Goal: Contribute content: Add original content to the website for others to see

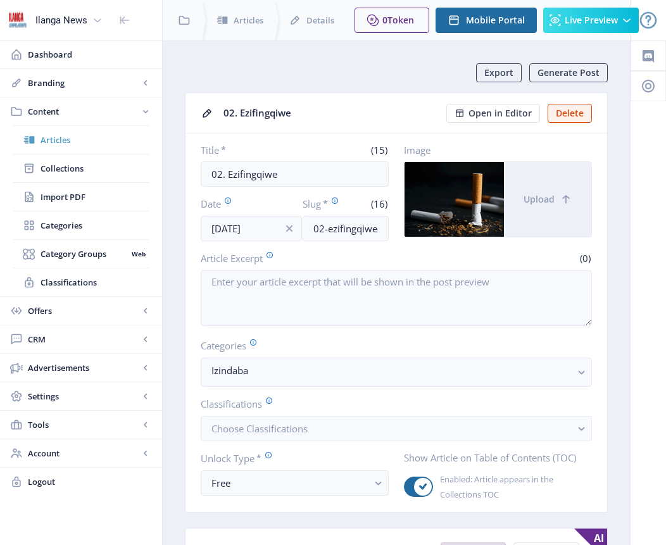
click at [60, 139] on span "Articles" at bounding box center [94, 139] width 109 height 13
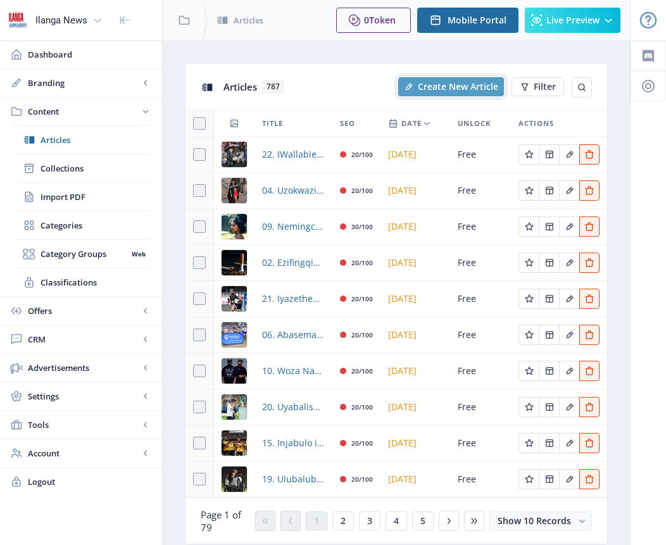
click at [466, 87] on span "Create New Article" at bounding box center [458, 87] width 80 height 10
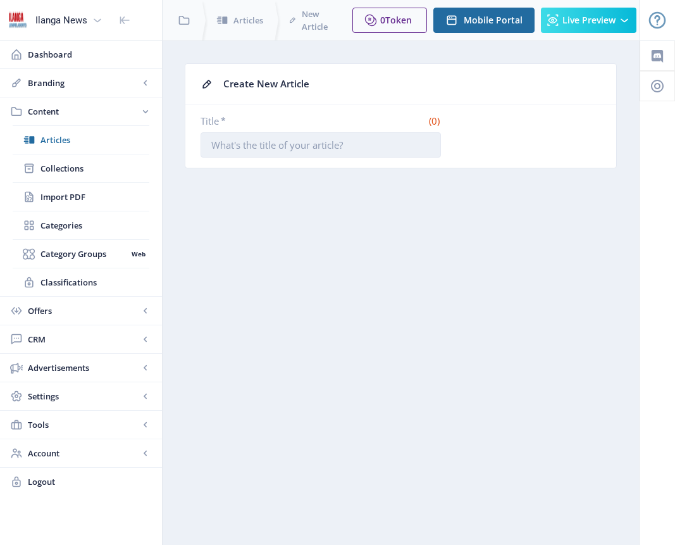
click at [364, 142] on input "Title *" at bounding box center [321, 144] width 240 height 25
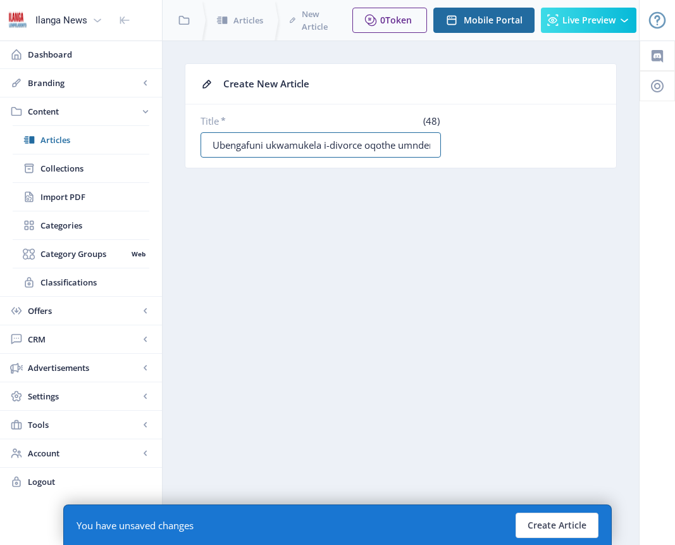
scroll to position [0, 23]
type input "05. Ubengafuni ukwamukela i-divorce oqothe umndeni"
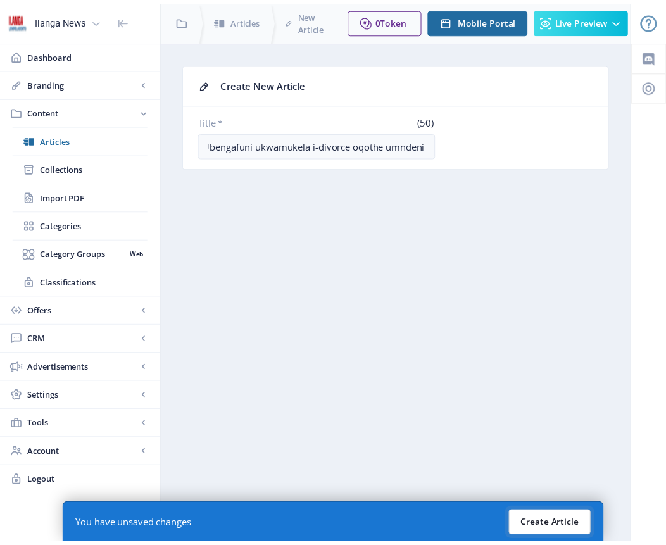
scroll to position [0, 0]
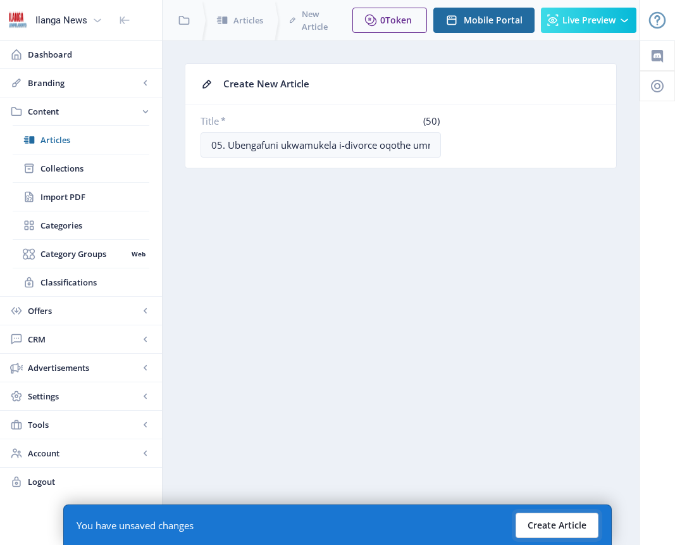
click at [569, 521] on button "Create Article" at bounding box center [557, 524] width 83 height 25
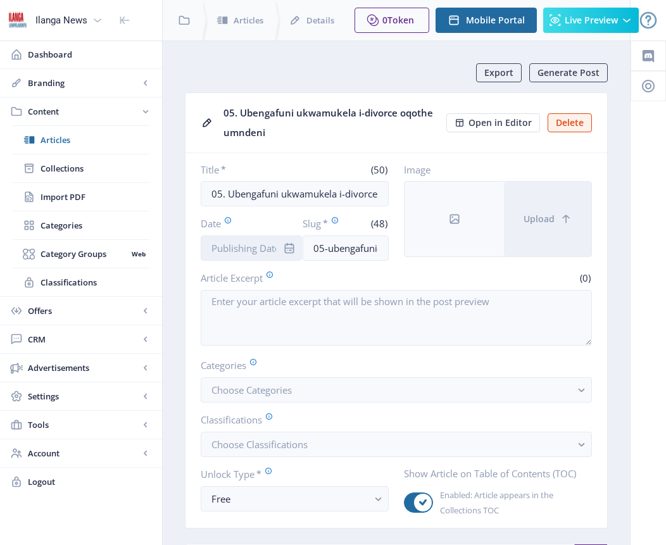
click at [259, 255] on input "Date" at bounding box center [251, 247] width 101 height 25
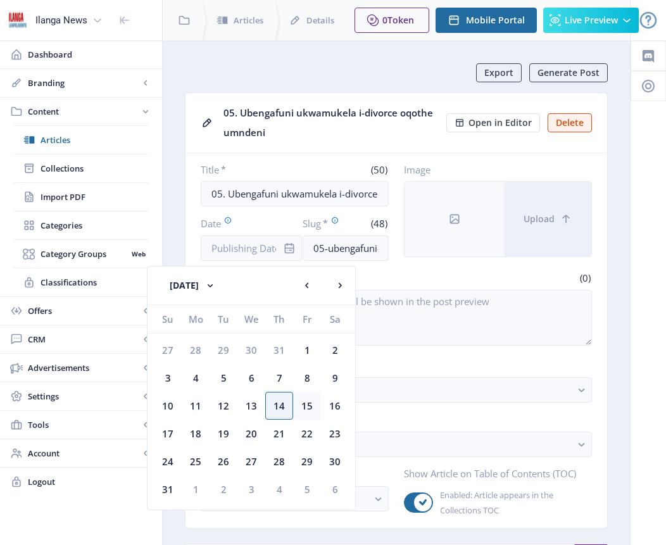
click at [307, 411] on div "15" at bounding box center [307, 406] width 28 height 28
type input "[DATE]"
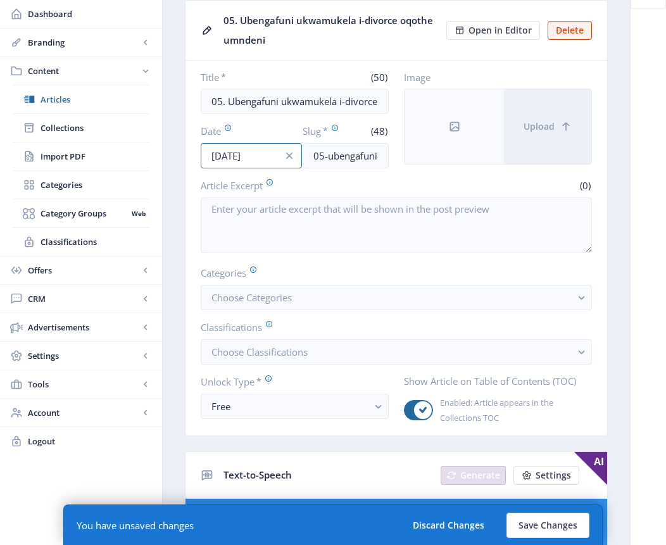
scroll to position [95, 0]
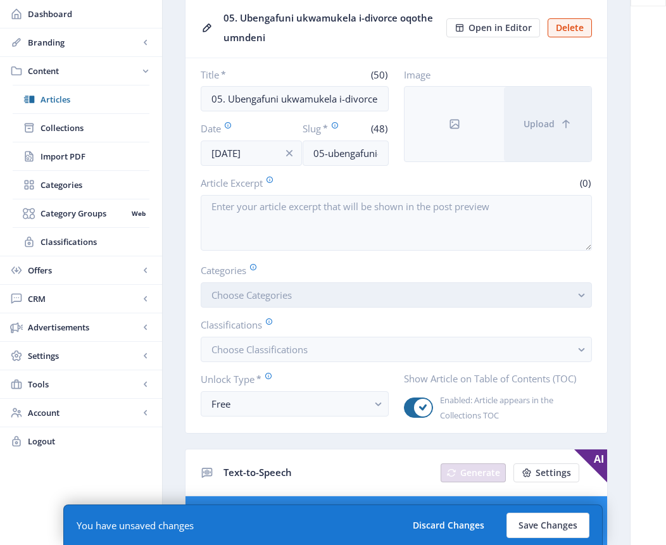
click at [242, 297] on span "Choose Categories" at bounding box center [251, 294] width 80 height 13
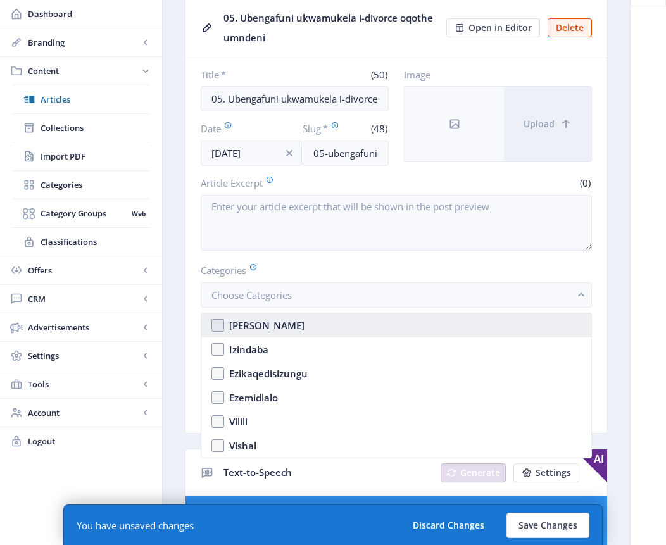
scroll to position [0, 0]
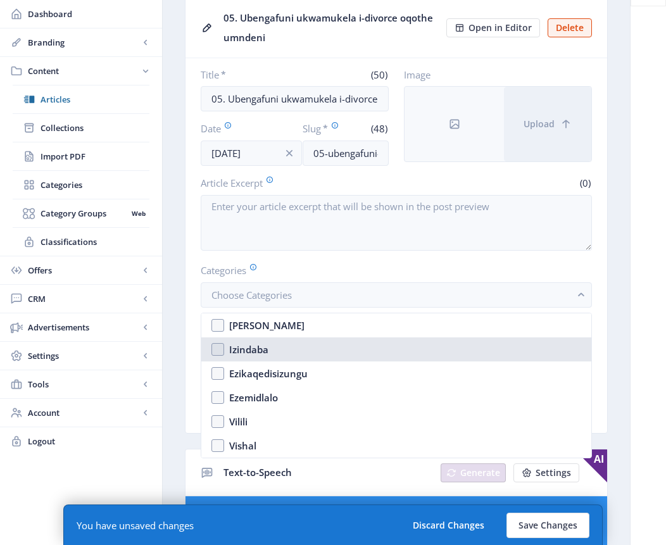
click at [220, 349] on nb-option "Izindaba" at bounding box center [396, 349] width 390 height 24
checkbox input "true"
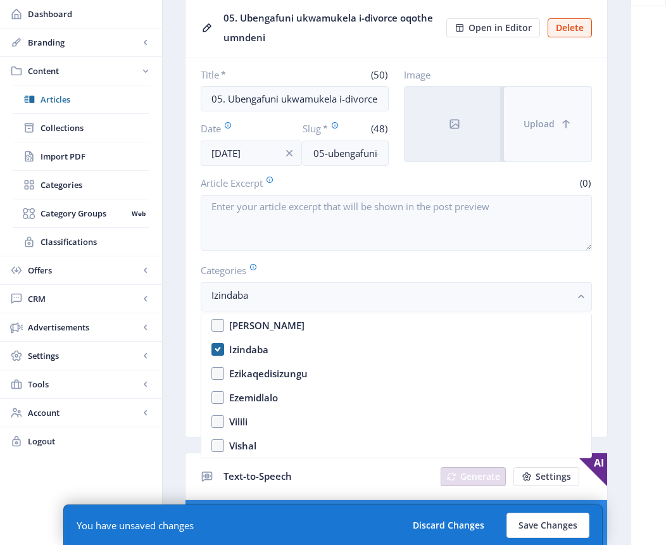
click at [537, 123] on span "Upload" at bounding box center [538, 124] width 31 height 10
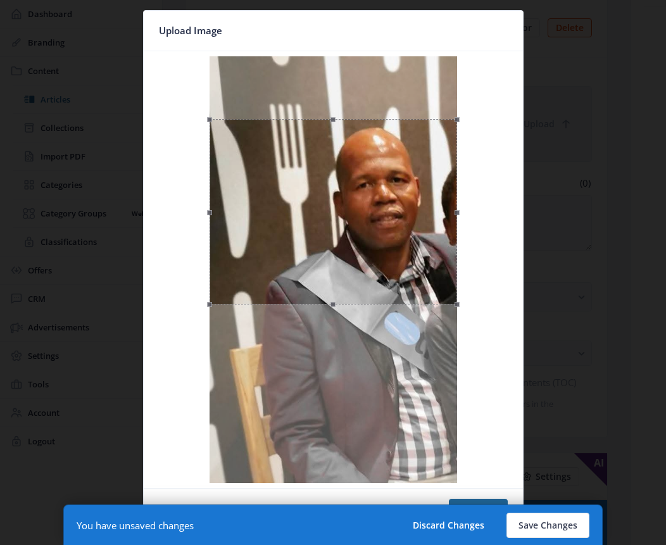
drag, startPoint x: 399, startPoint y: 163, endPoint x: 401, endPoint y: 224, distance: 60.8
click at [401, 224] on div at bounding box center [332, 211] width 247 height 185
click at [487, 498] on button "Confirm" at bounding box center [478, 510] width 59 height 25
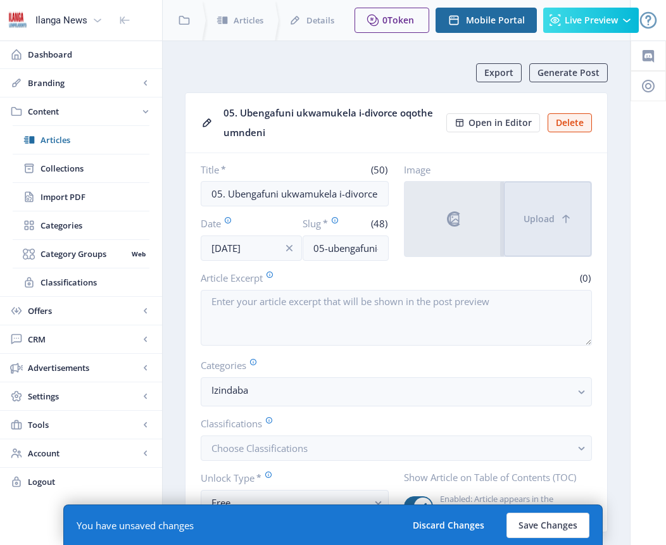
scroll to position [95, 0]
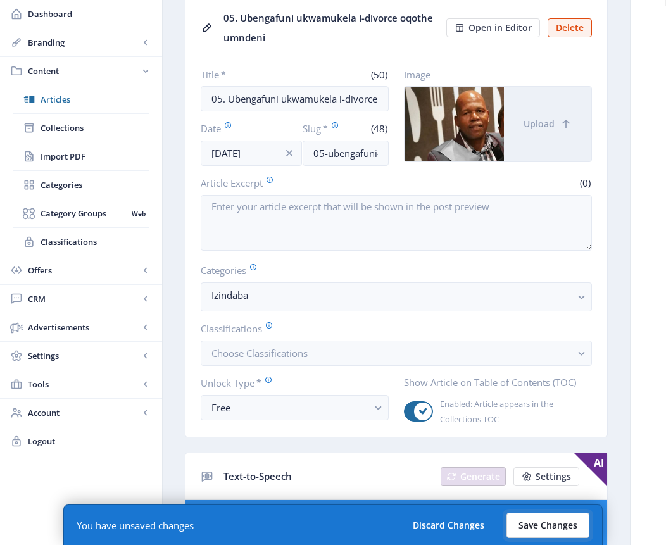
click at [557, 521] on button "Save Changes" at bounding box center [547, 524] width 83 height 25
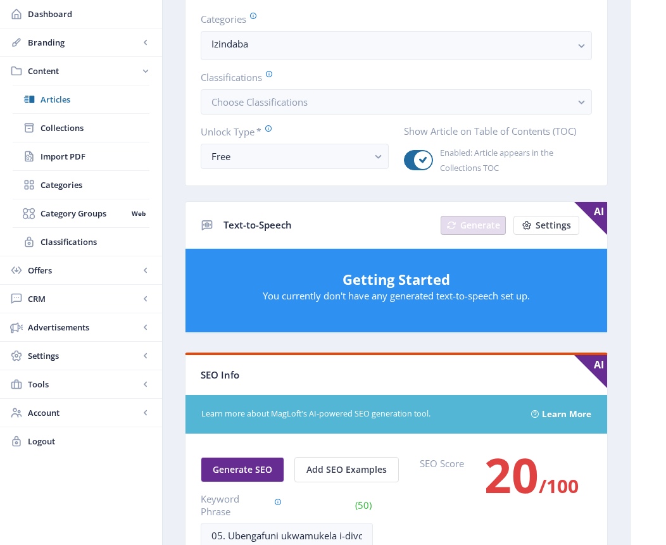
scroll to position [109, 0]
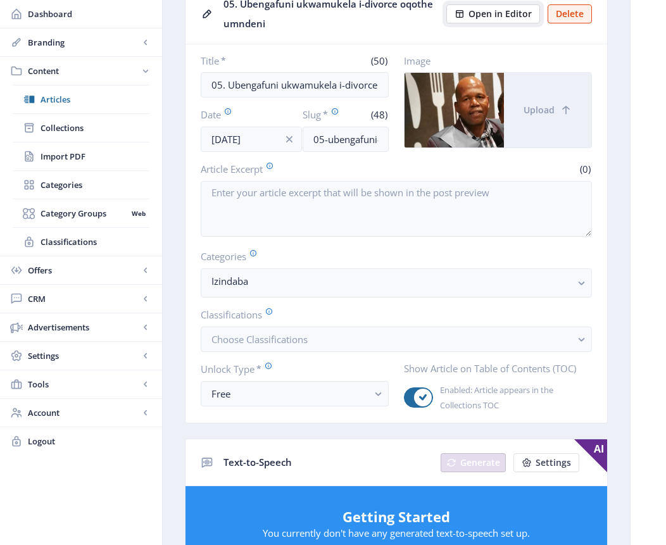
click at [516, 20] on button "Open in Editor" at bounding box center [493, 13] width 94 height 19
